Goal: Task Accomplishment & Management: Manage account settings

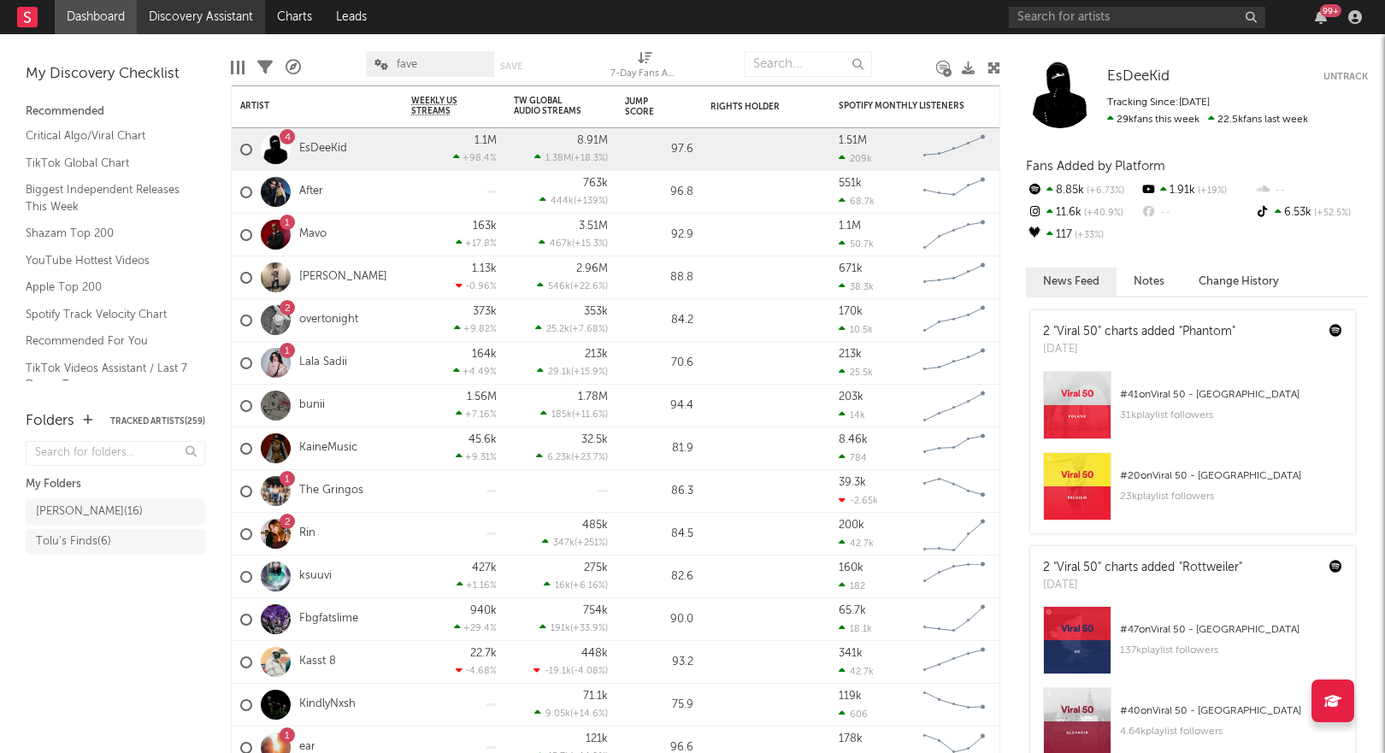
click at [215, 12] on link "Discovery Assistant" at bounding box center [201, 17] width 128 height 34
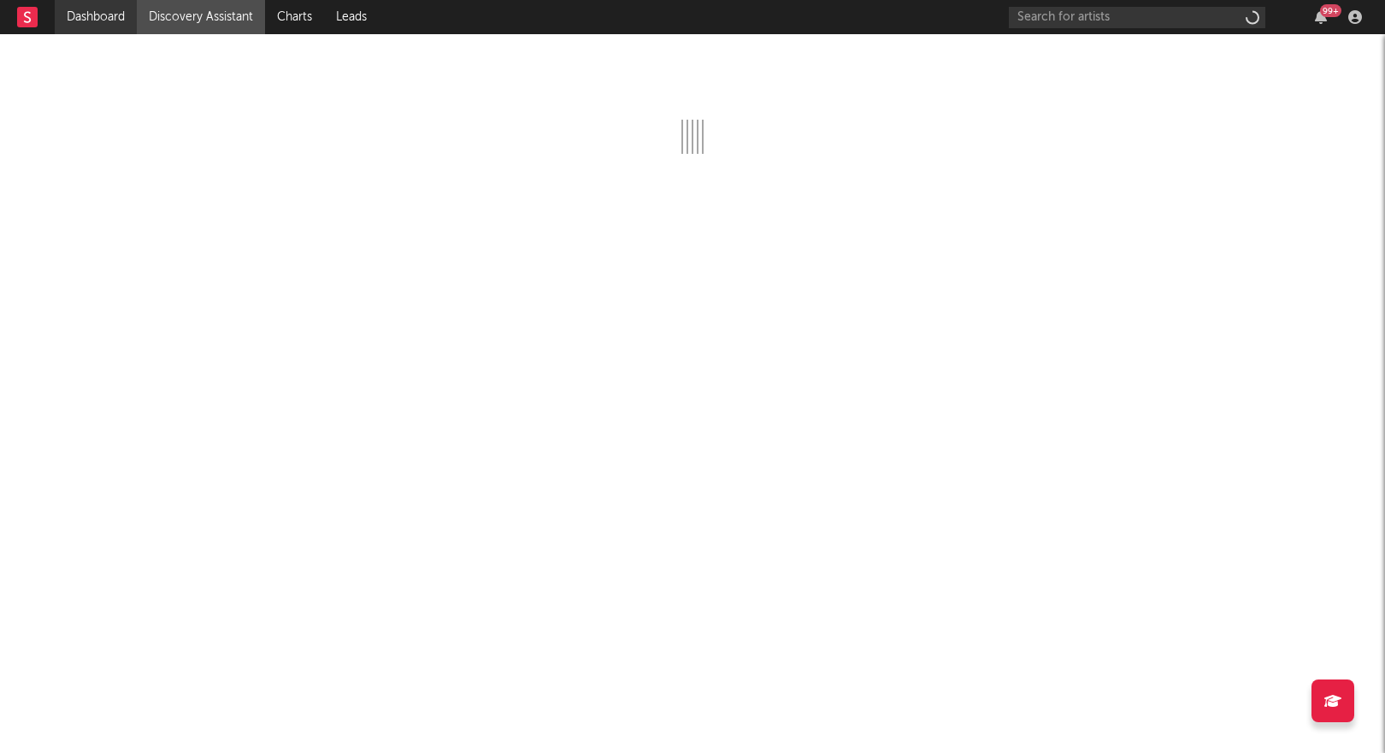
click at [103, 20] on link "Dashboard" at bounding box center [96, 17] width 82 height 34
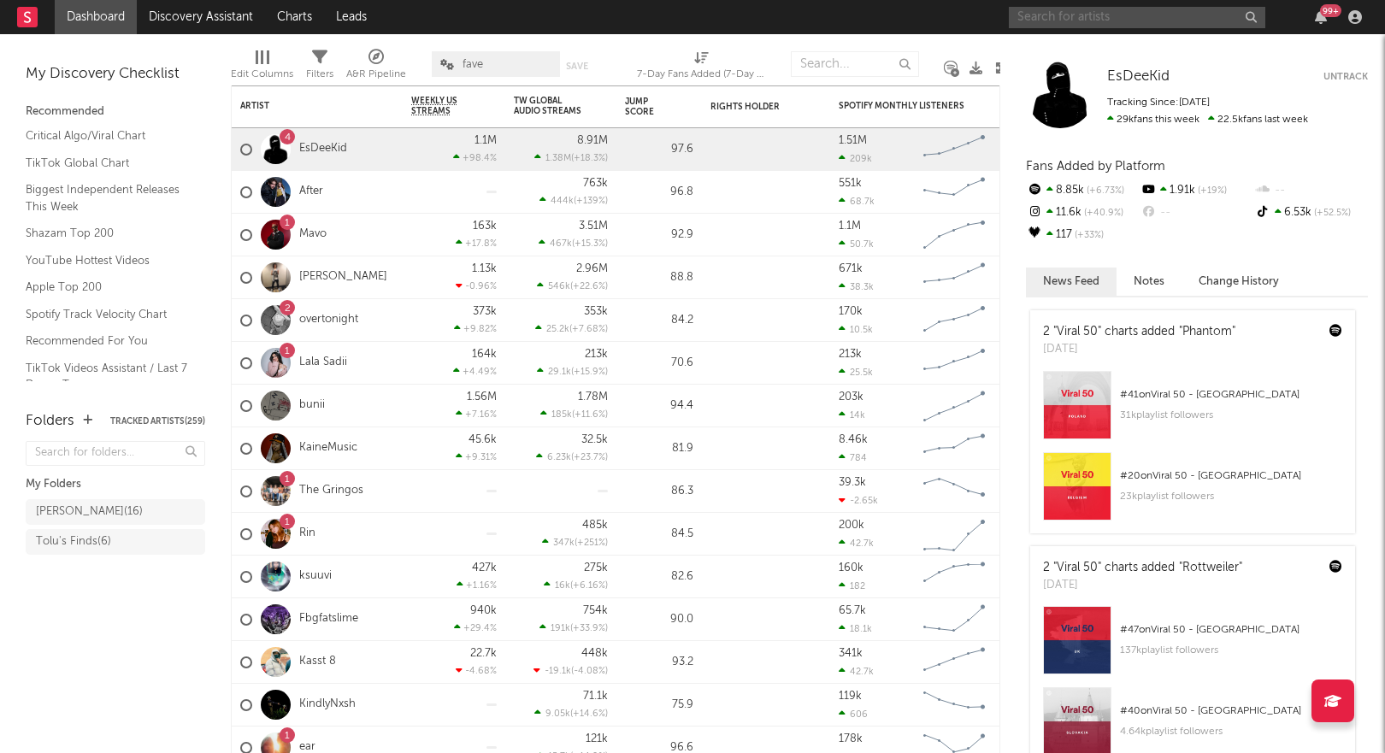
click at [1115, 21] on input "text" at bounding box center [1137, 17] width 256 height 21
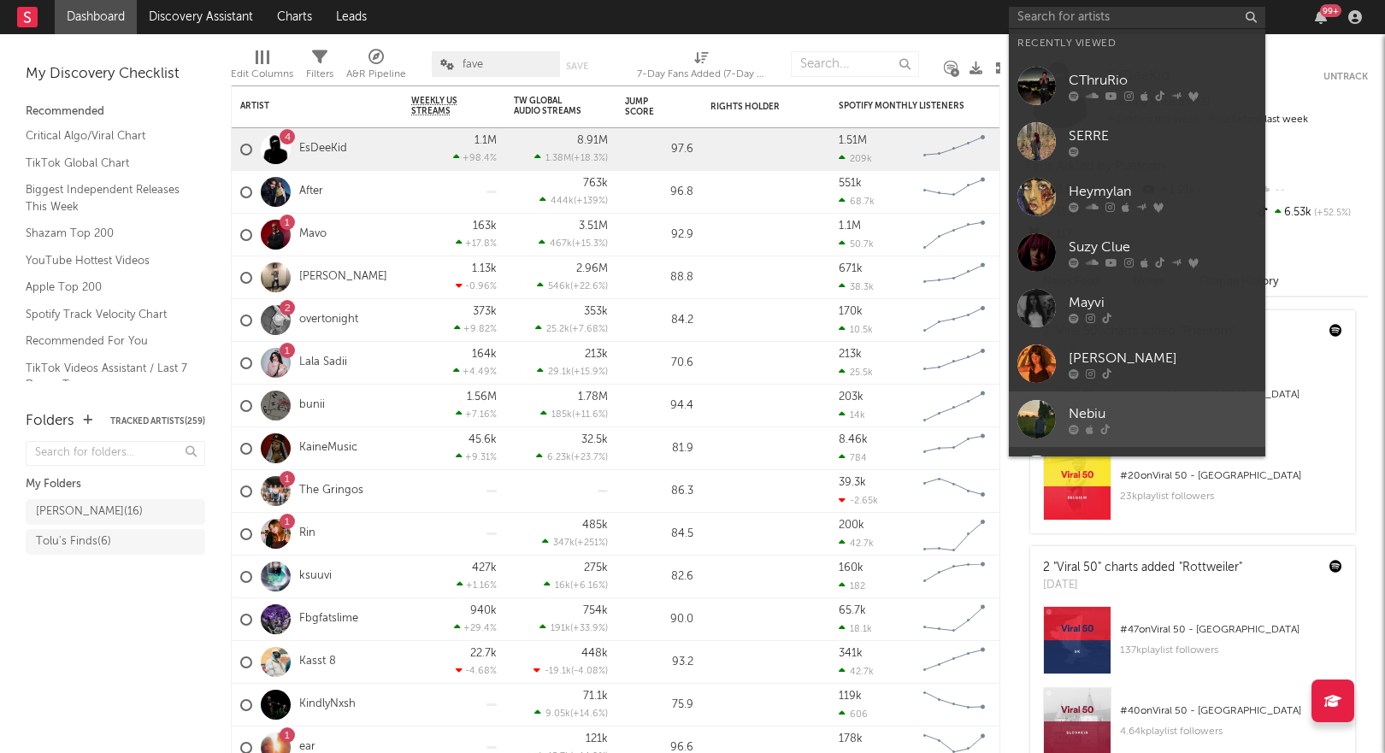
click at [1118, 410] on div "Nebiu" at bounding box center [1163, 414] width 188 height 21
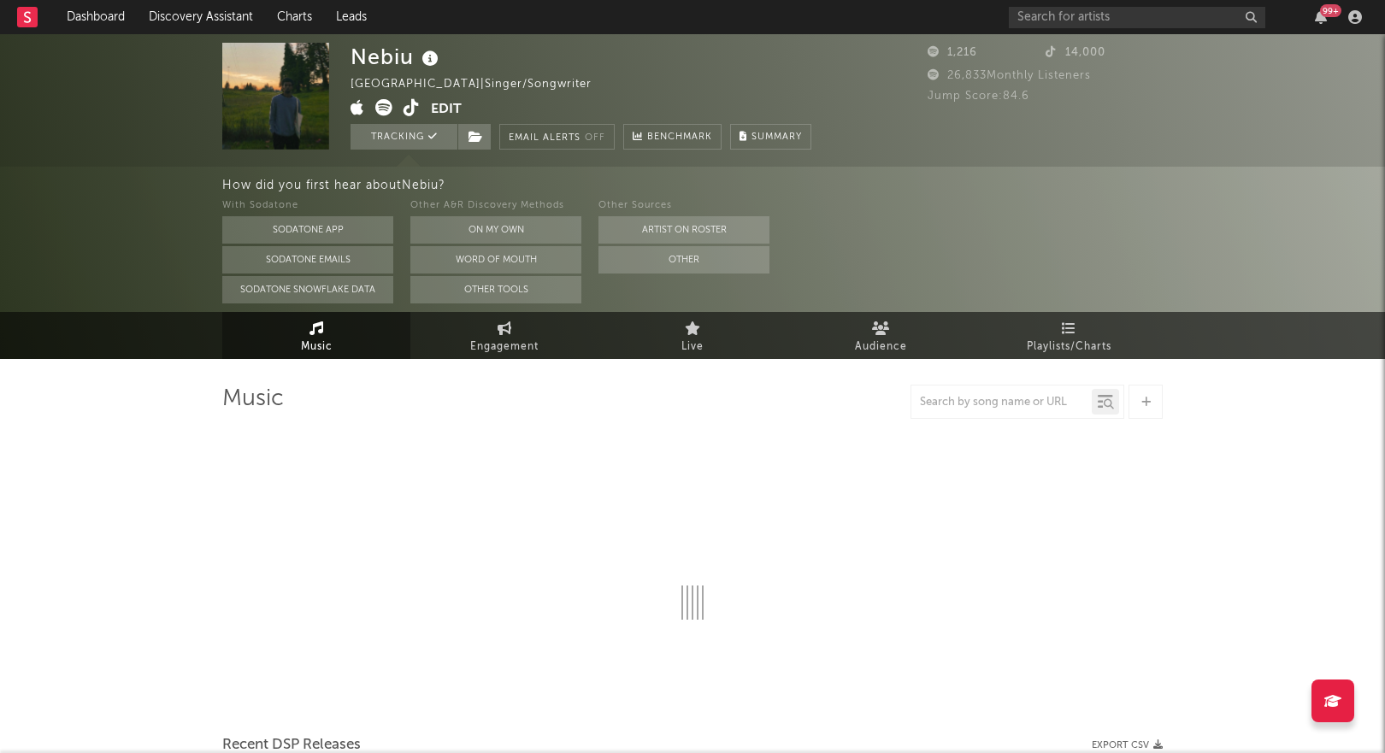
select select "1w"
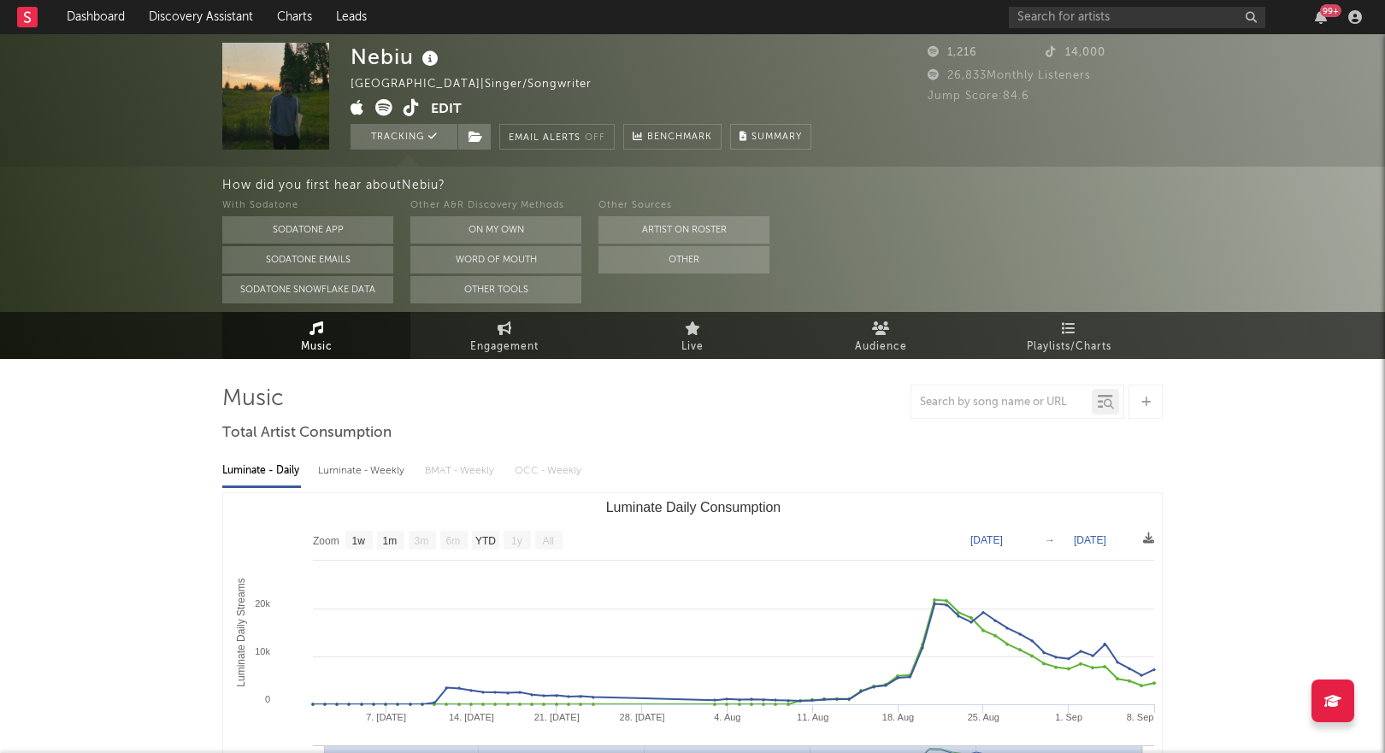
click at [451, 102] on button "Edit" at bounding box center [446, 109] width 31 height 21
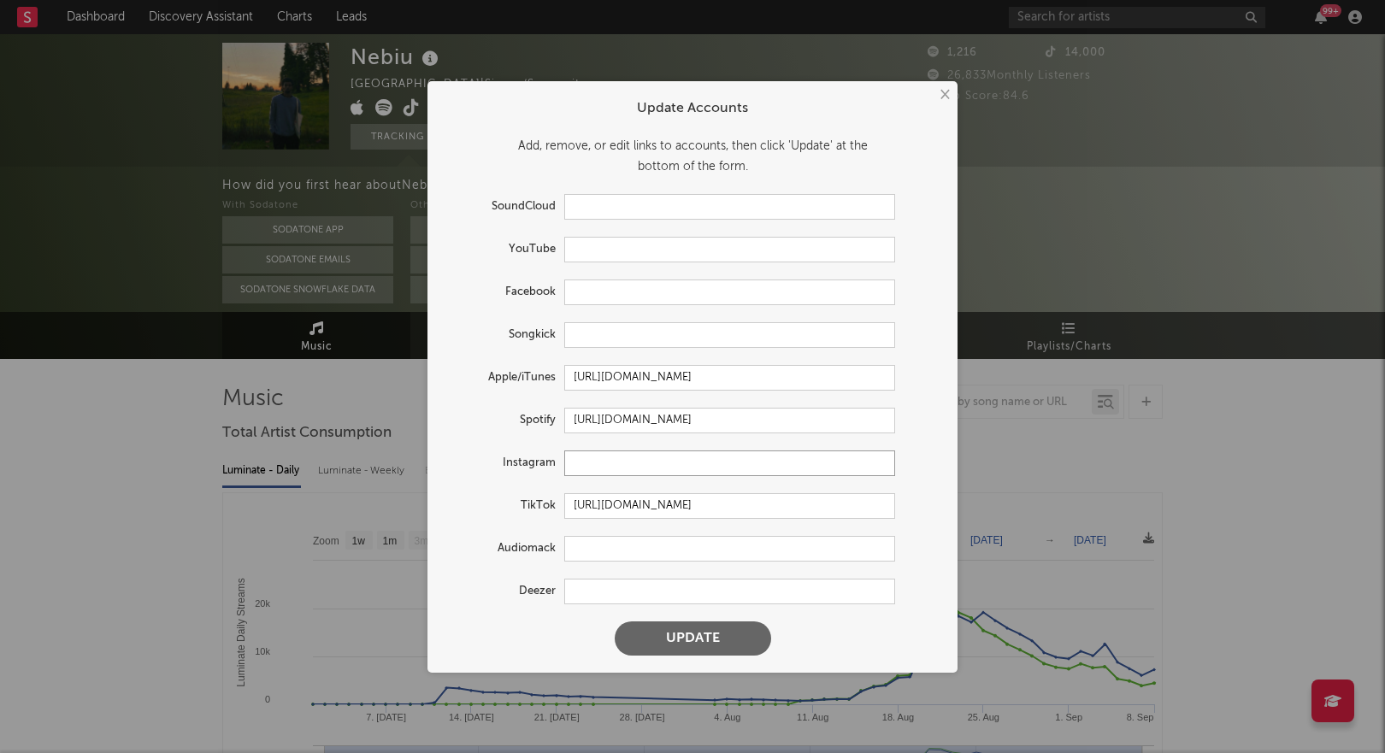
click at [598, 462] on input "text" at bounding box center [729, 464] width 331 height 26
paste input "[URL][DOMAIN_NAME]"
type input "[URL][DOMAIN_NAME]"
click at [689, 657] on form "Update Accounts Add, remove, or edit links to accounts, then click 'Update' at …" at bounding box center [692, 377] width 513 height 575
click at [689, 641] on button "Update" at bounding box center [693, 639] width 156 height 34
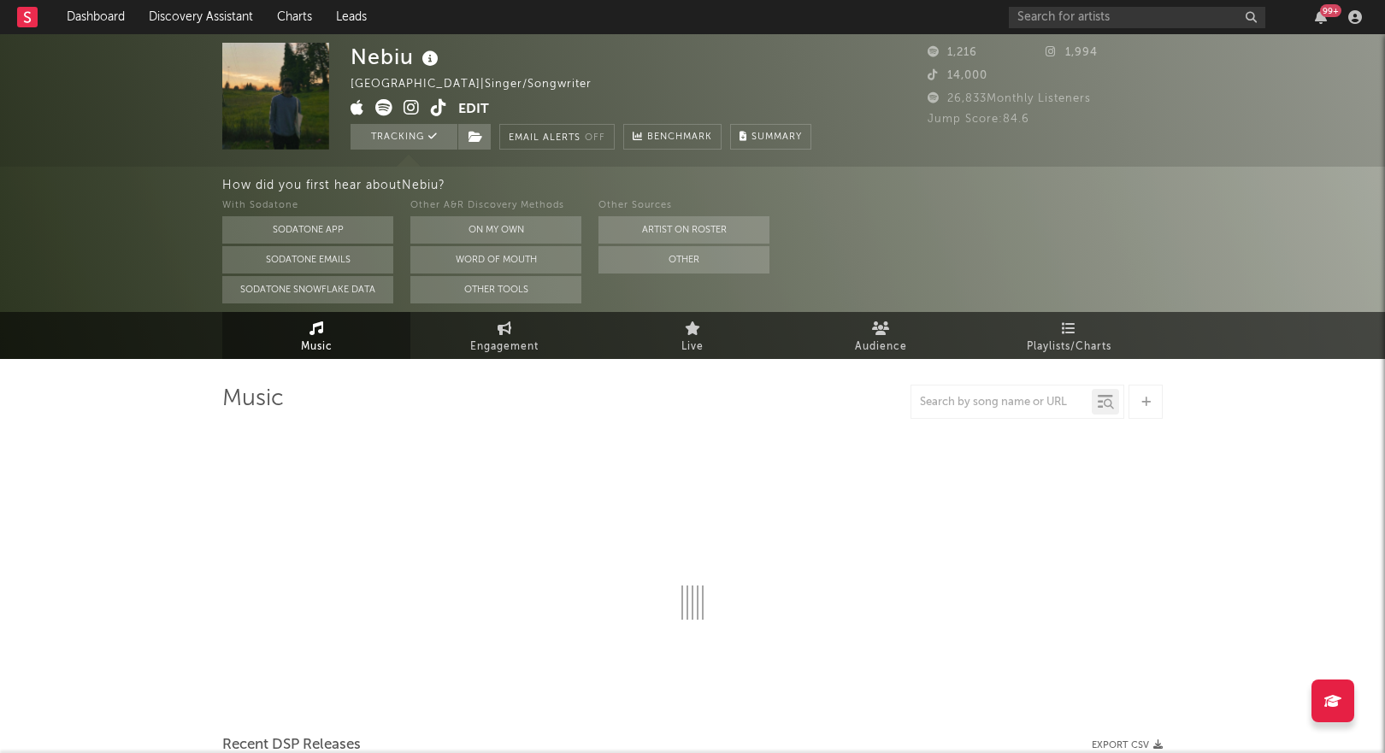
select select "1w"
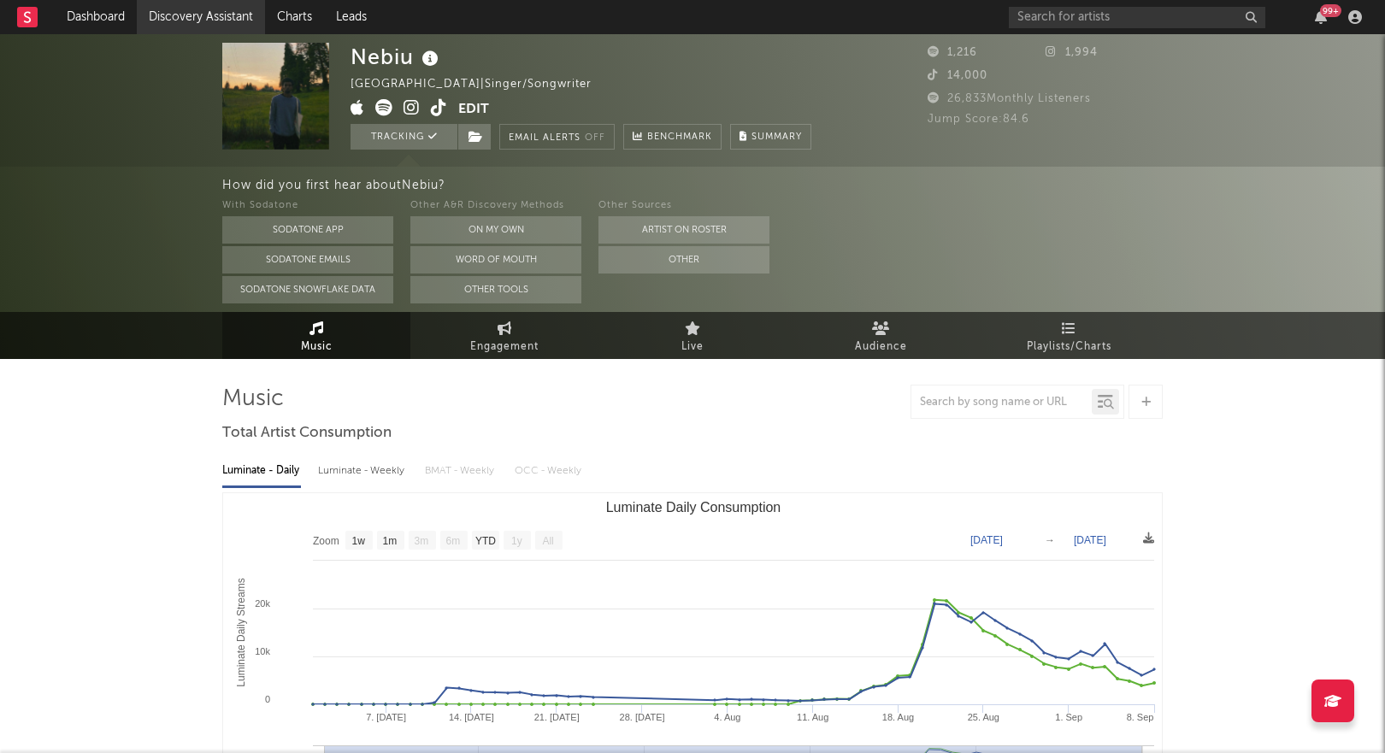
click at [168, 20] on link "Discovery Assistant" at bounding box center [201, 17] width 128 height 34
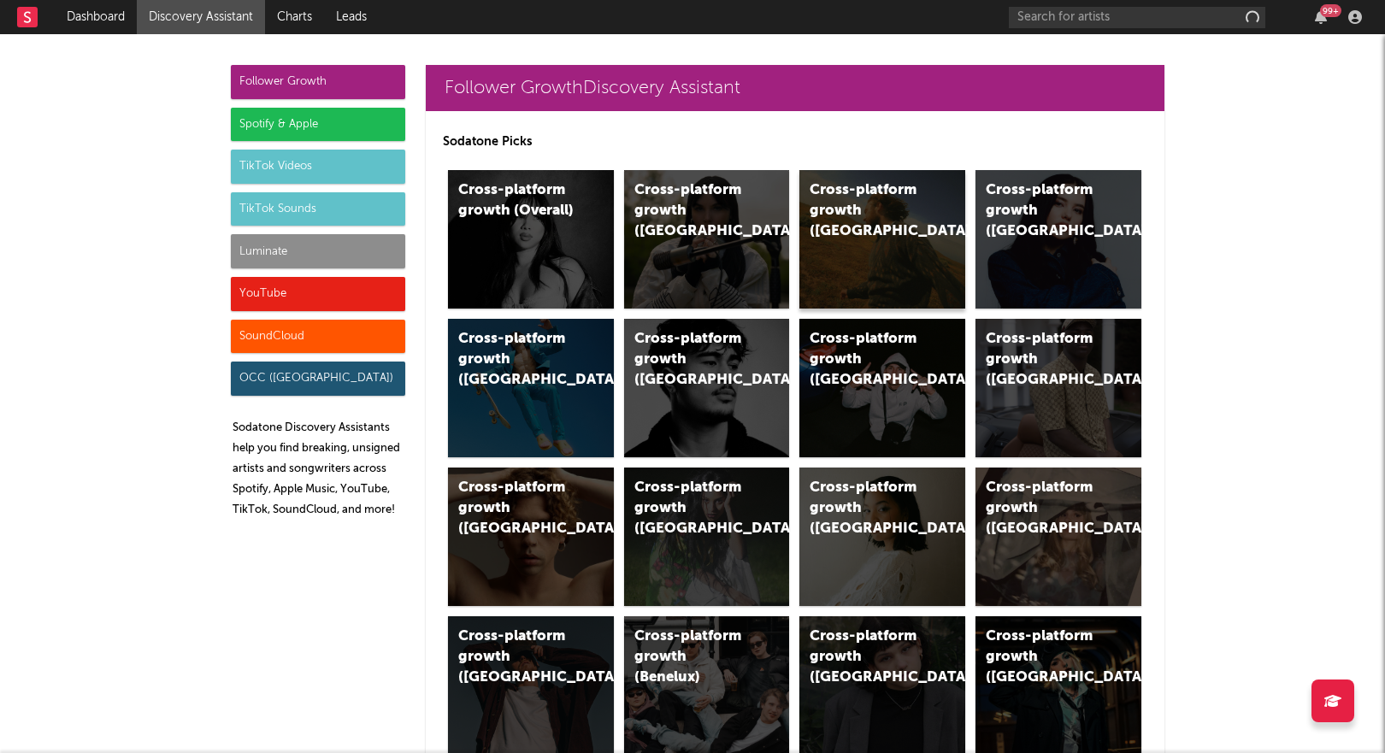
click at [826, 203] on div "Cross-platform growth ([GEOGRAPHIC_DATA])" at bounding box center [868, 211] width 116 height 62
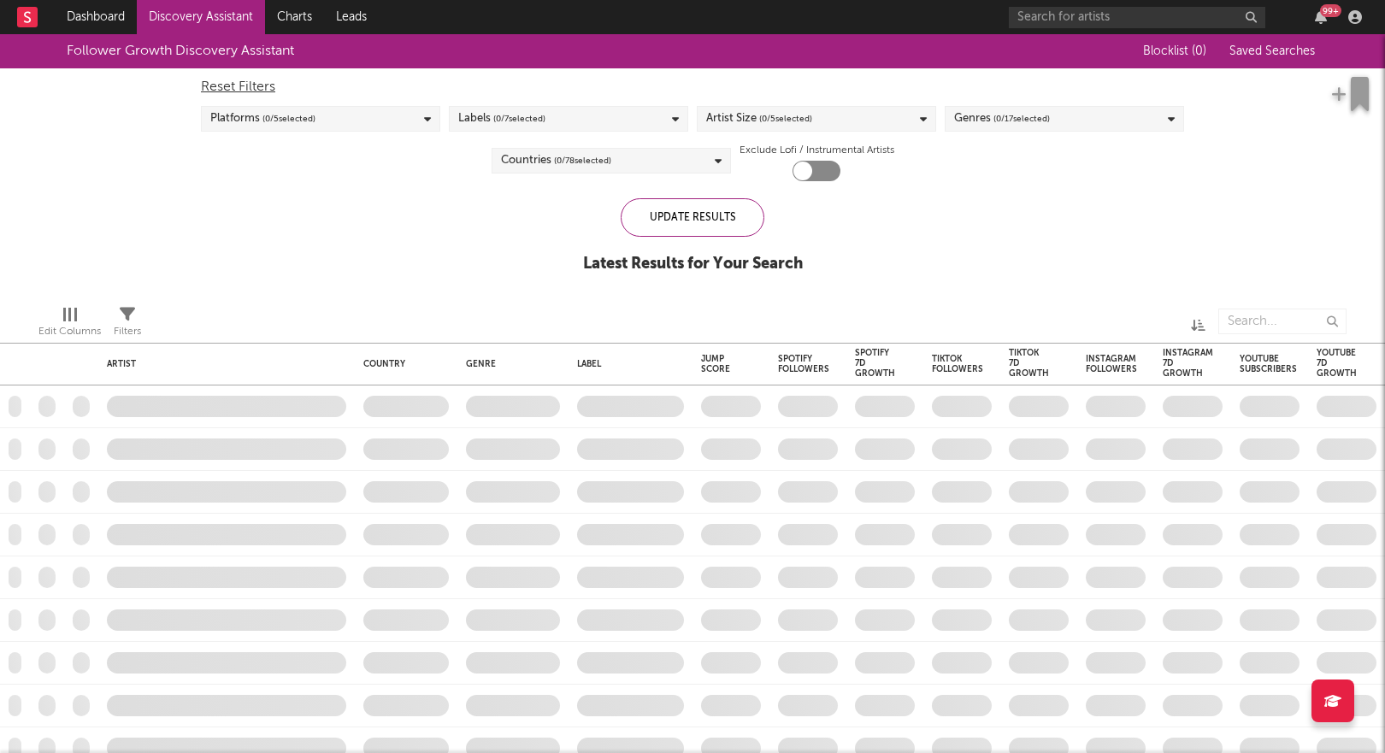
checkbox input "true"
